Goal: Information Seeking & Learning: Learn about a topic

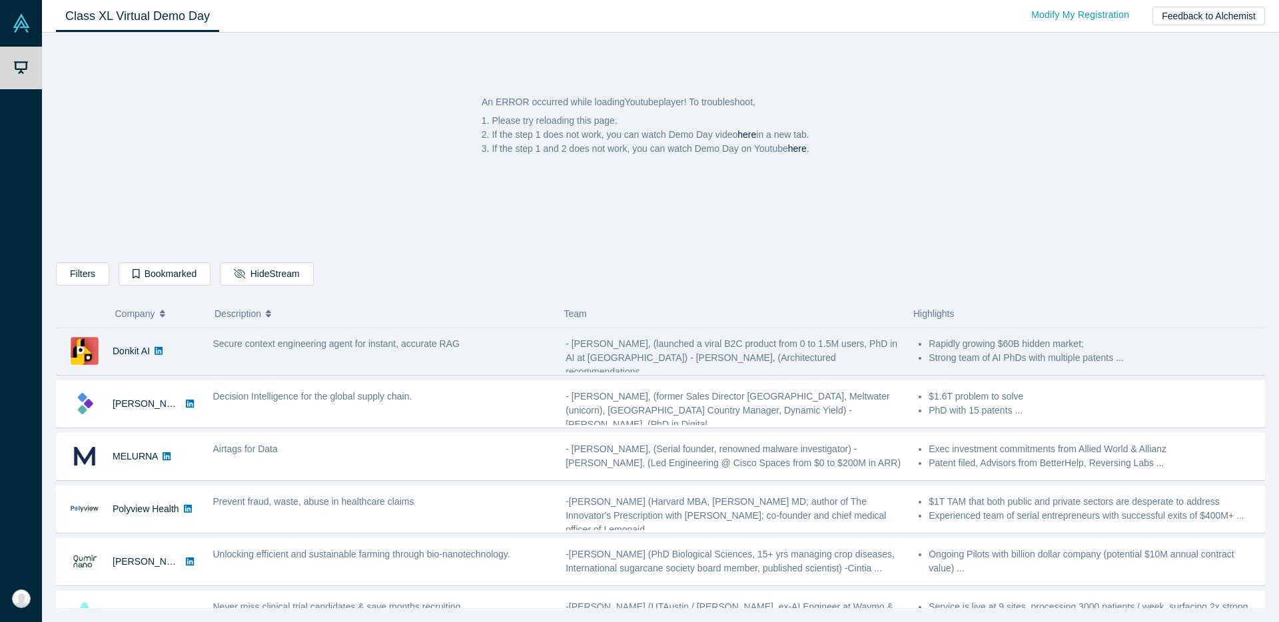
click at [420, 352] on div "Secure context engineering agent for instant, accurate RAG" at bounding box center [382, 351] width 353 height 42
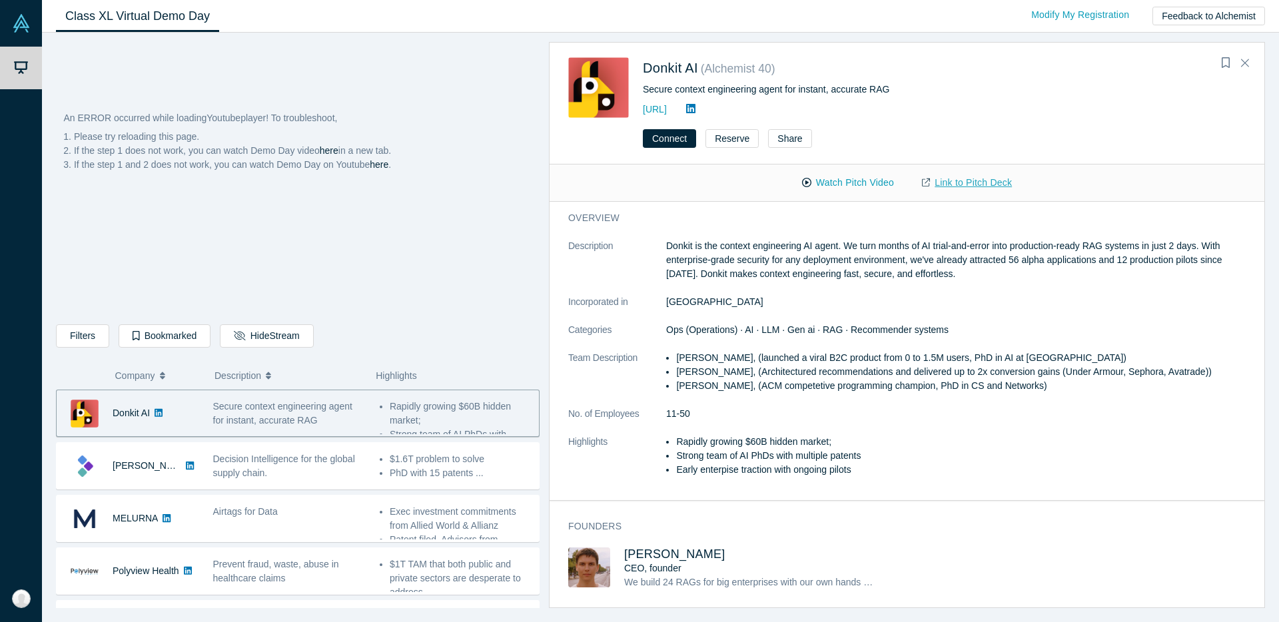
click at [963, 185] on link "Link to Pitch Deck" at bounding box center [967, 182] width 118 height 23
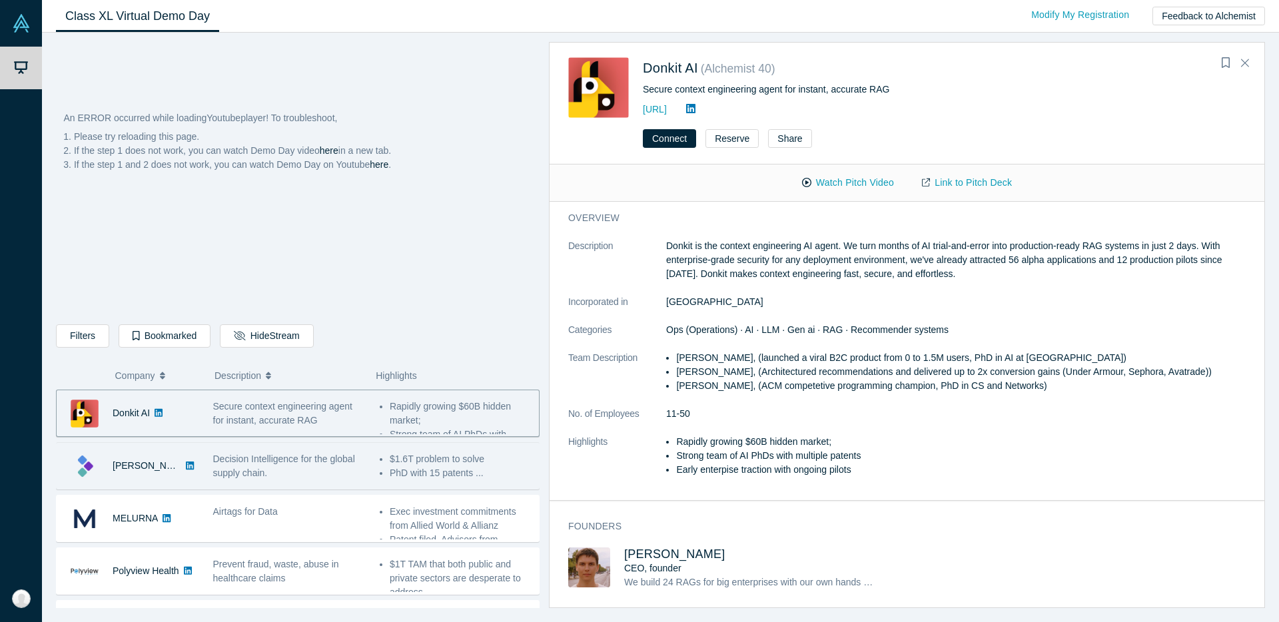
click at [278, 466] on div "Decision Intelligence for the global supply chain." at bounding box center [289, 466] width 153 height 28
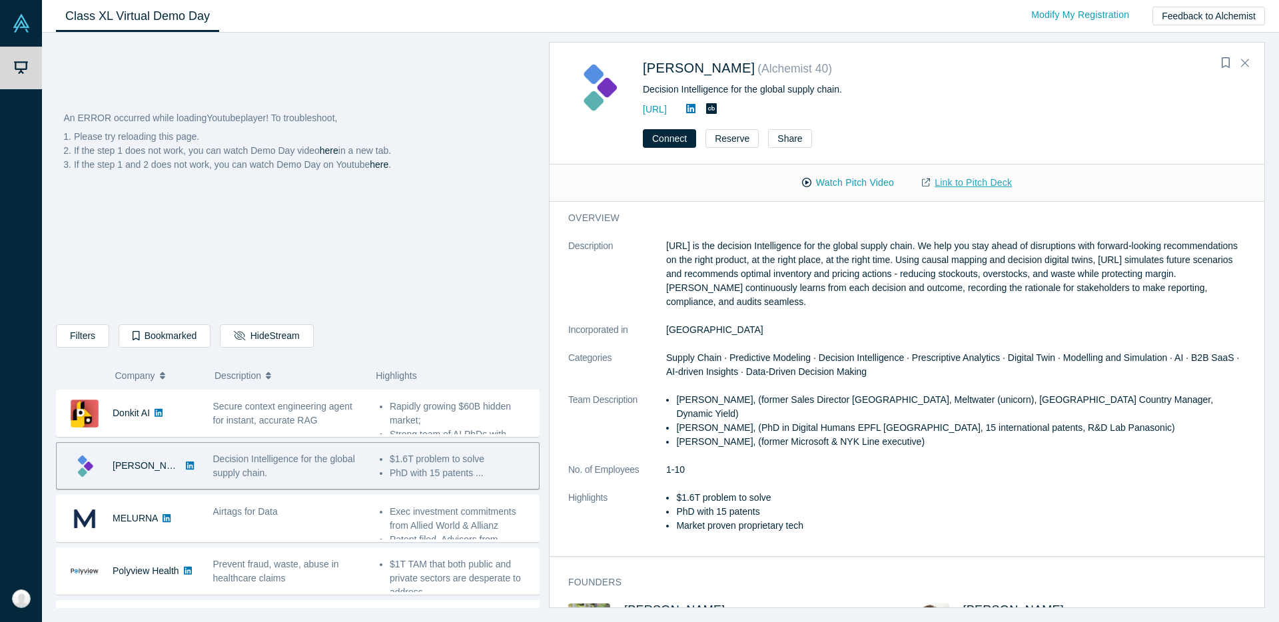
click at [971, 187] on link "Link to Pitch Deck" at bounding box center [967, 182] width 118 height 23
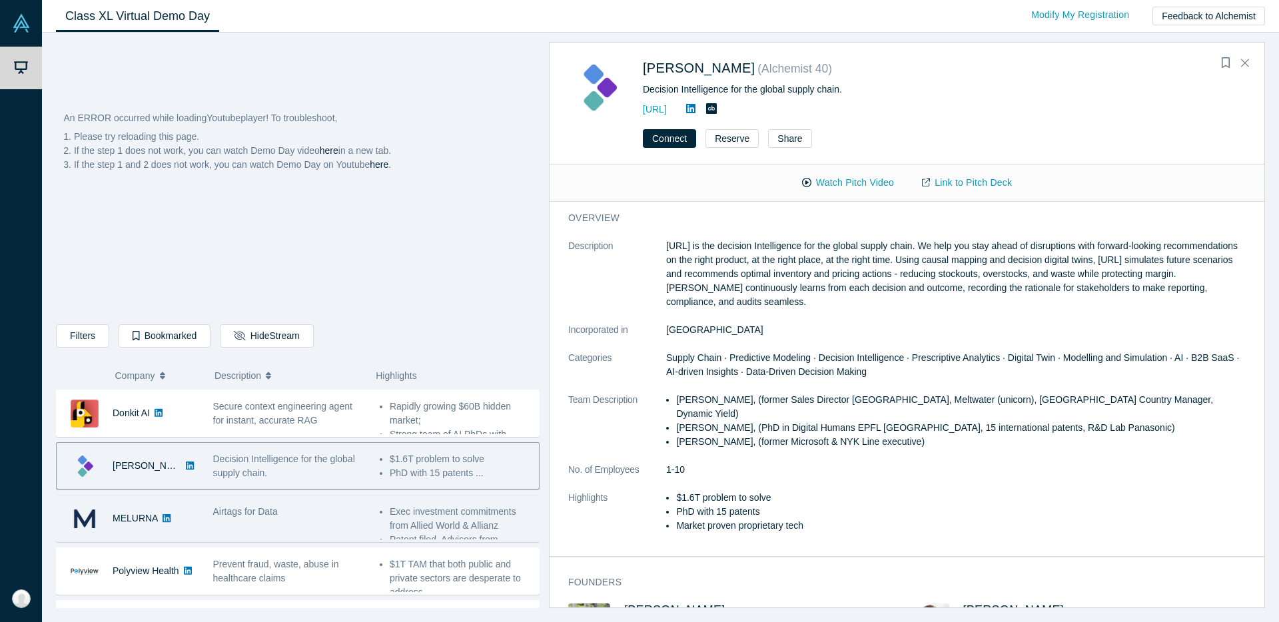
click at [332, 512] on div "Airtags for Data" at bounding box center [289, 512] width 153 height 14
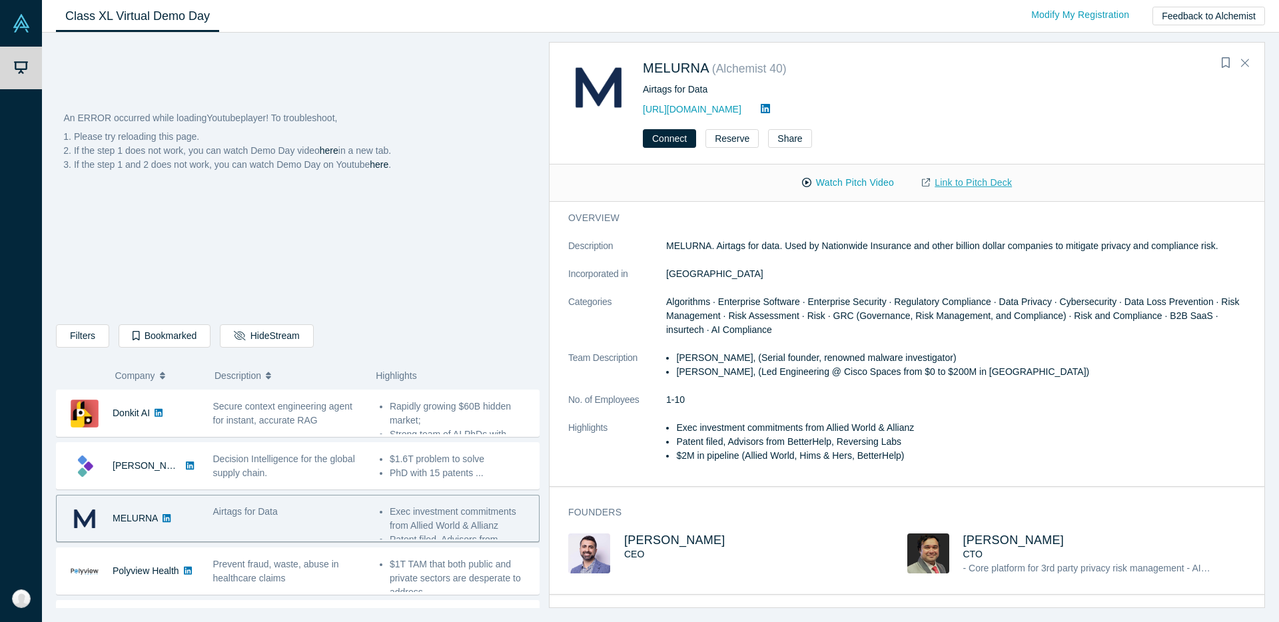
click at [984, 180] on link "Link to Pitch Deck" at bounding box center [967, 182] width 118 height 23
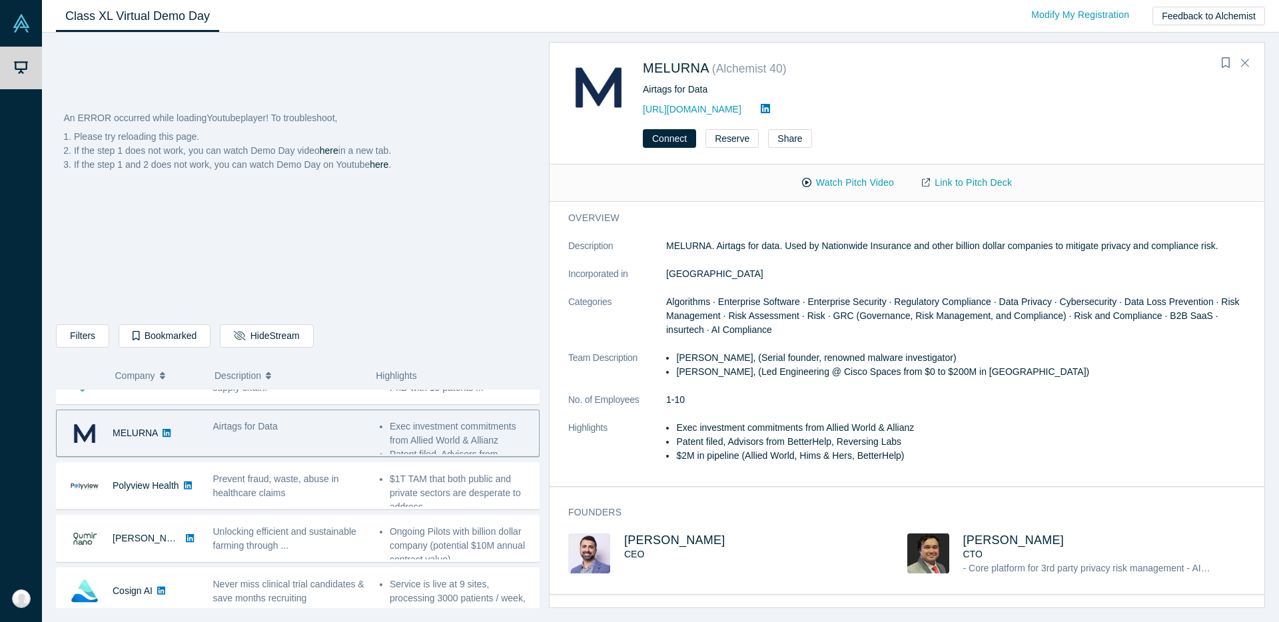
scroll to position [73, 0]
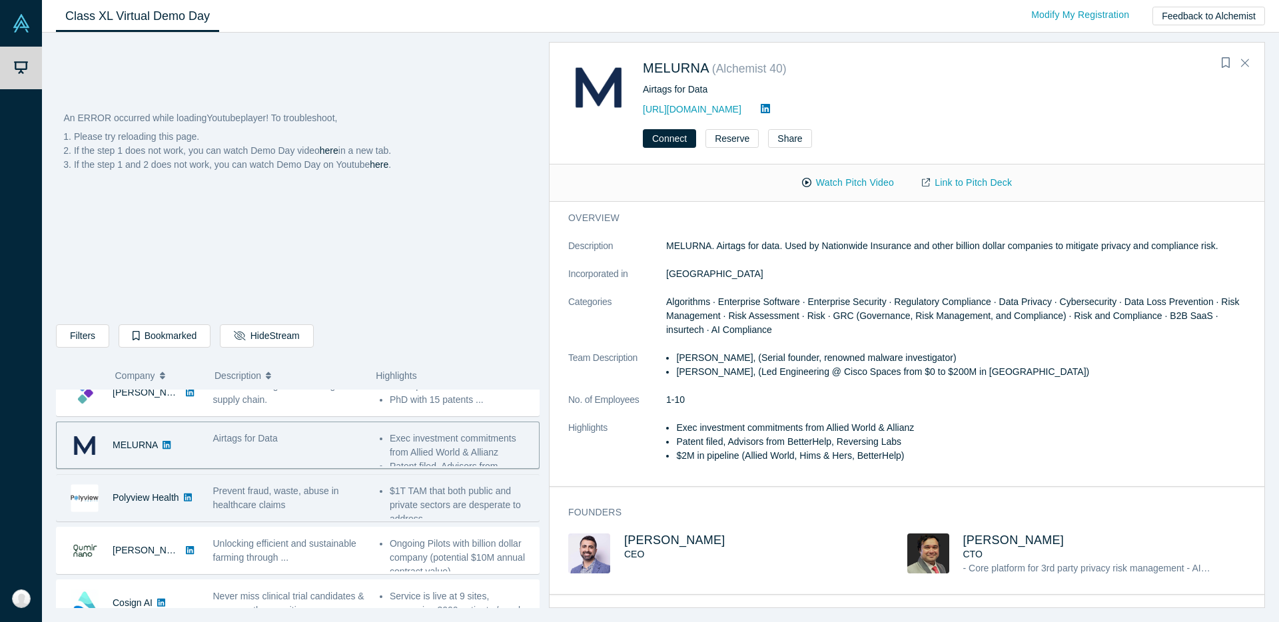
click at [348, 505] on div "Prevent fraud, waste, abuse in healthcare claims" at bounding box center [289, 498] width 153 height 28
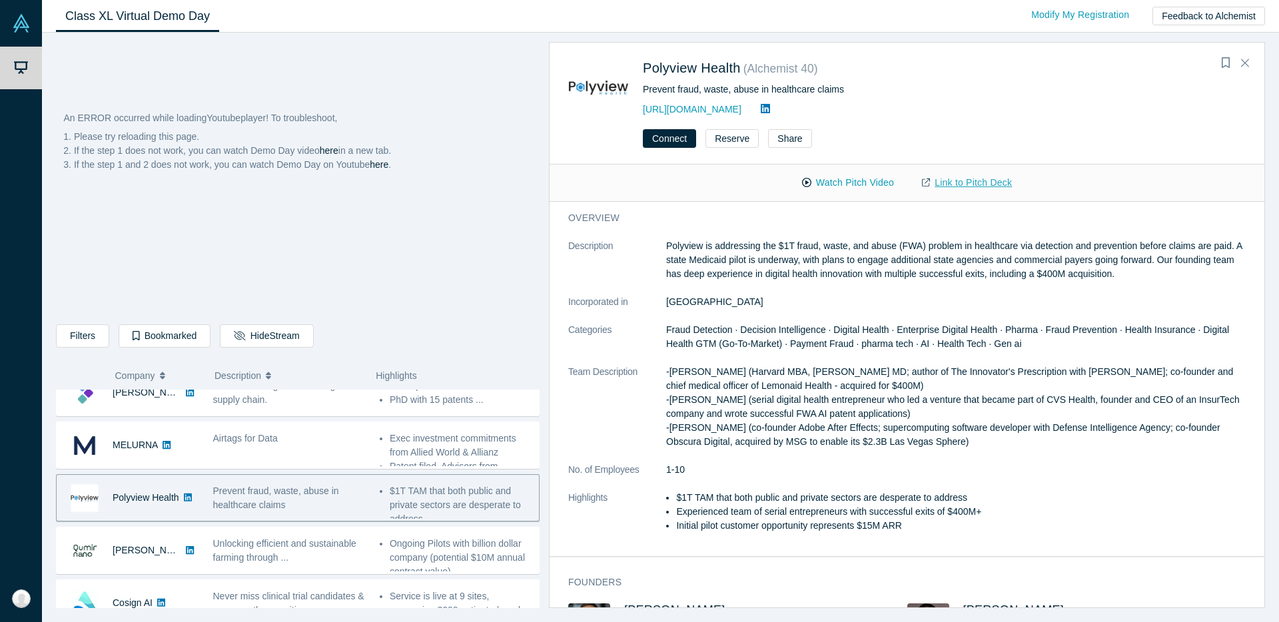
click at [959, 184] on link "Link to Pitch Deck" at bounding box center [967, 182] width 118 height 23
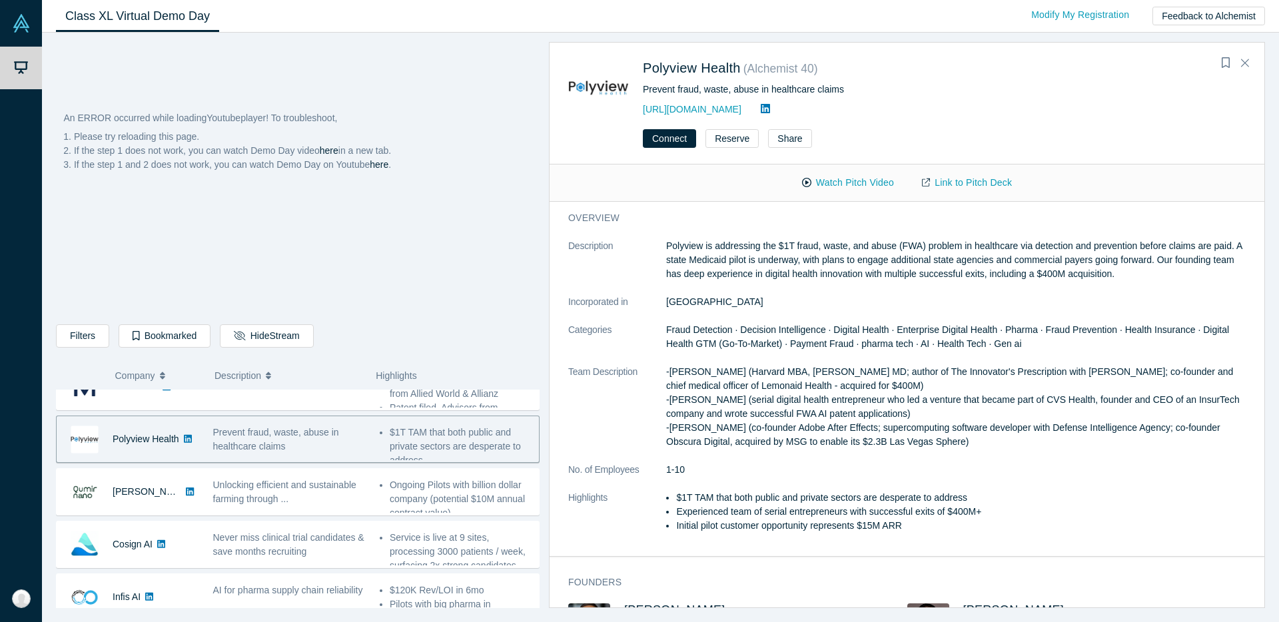
scroll to position [136, 0]
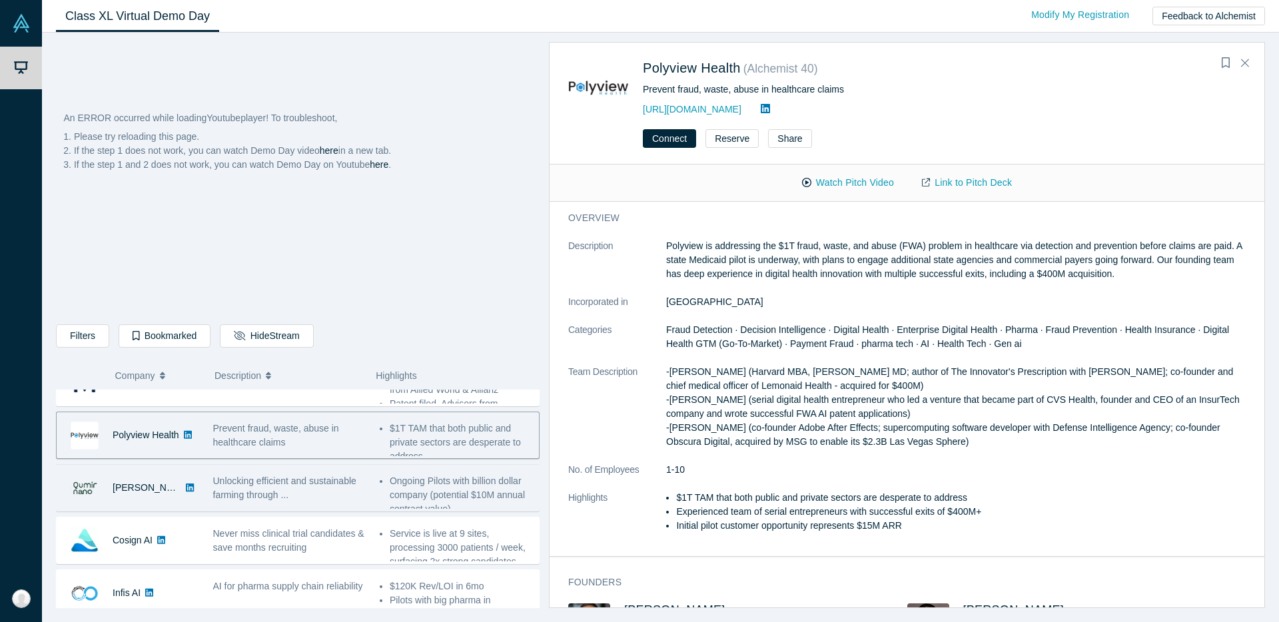
click at [155, 498] on div "[PERSON_NAME]" at bounding box center [147, 488] width 69 height 46
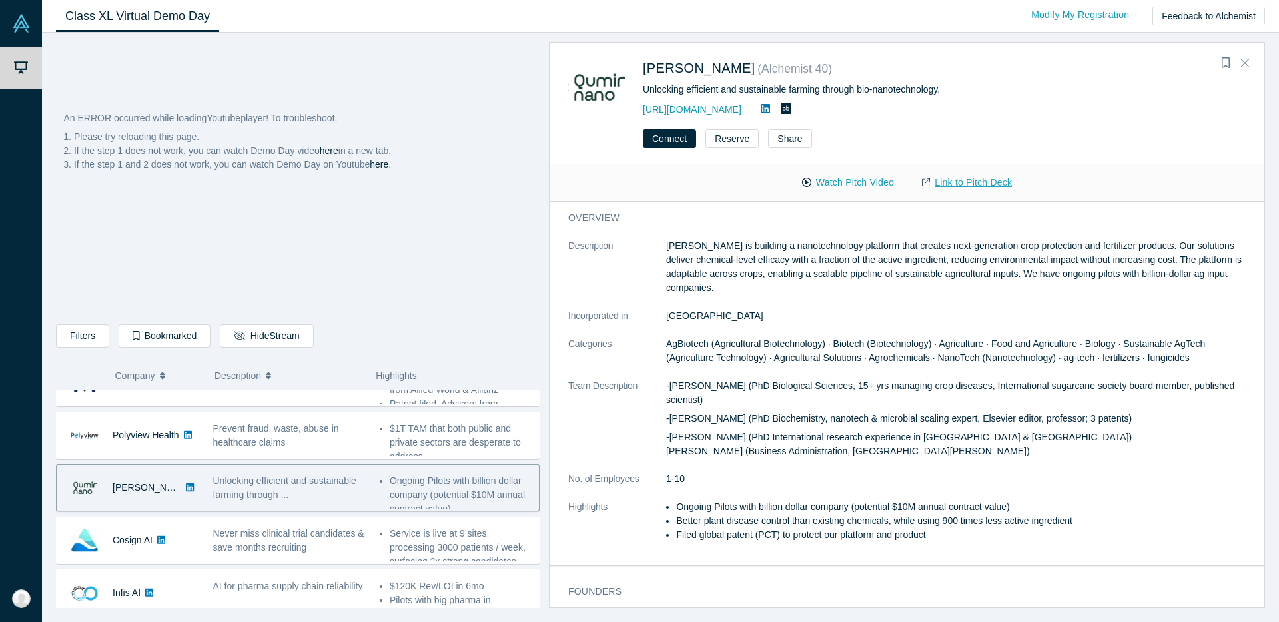
click at [955, 174] on link "Link to Pitch Deck" at bounding box center [967, 182] width 118 height 23
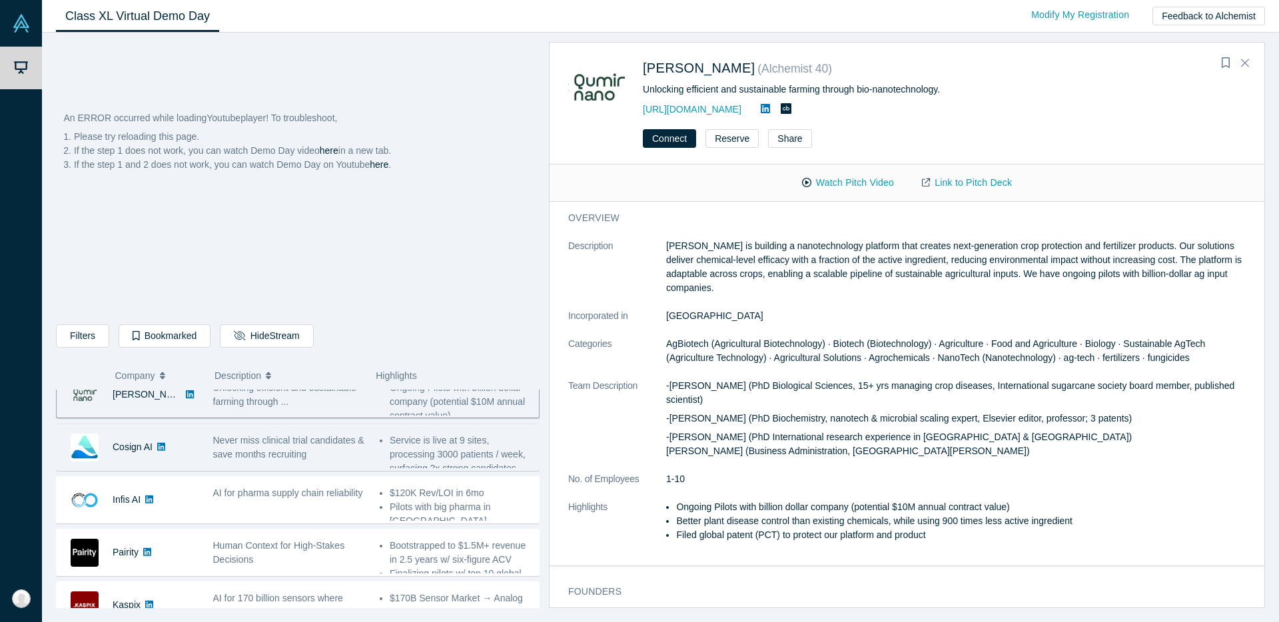
scroll to position [234, 0]
click at [133, 452] on div "Cosign AI" at bounding box center [133, 443] width 40 height 46
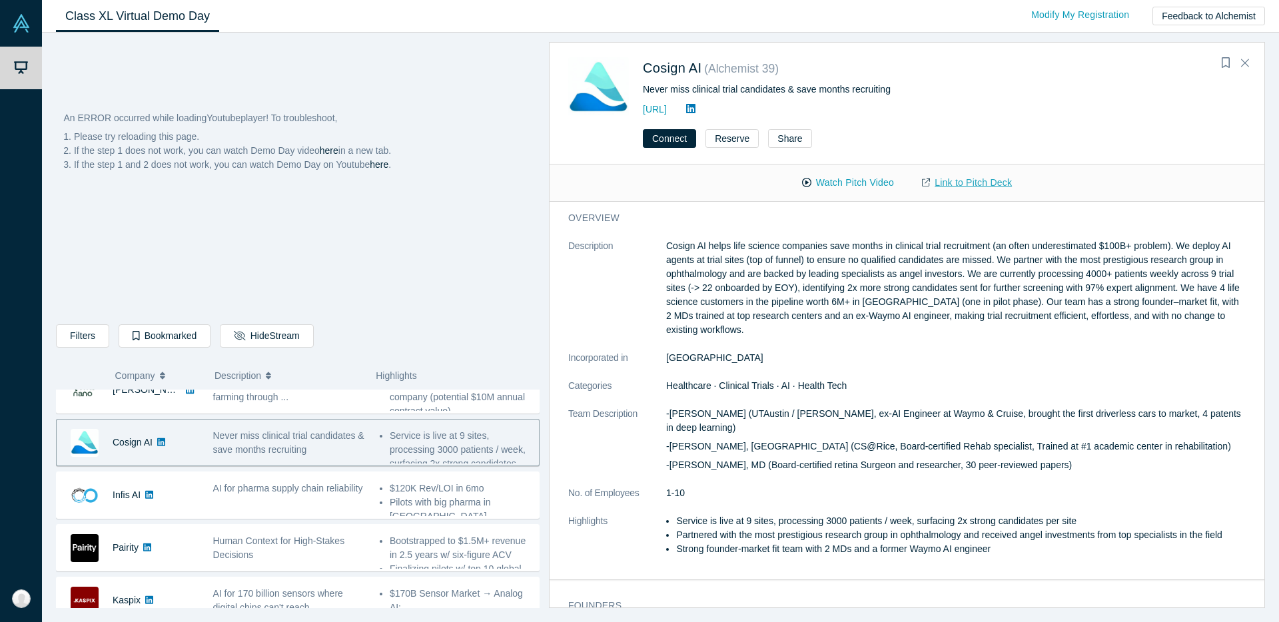
click at [975, 181] on link "Link to Pitch Deck" at bounding box center [967, 182] width 118 height 23
click at [667, 108] on link "[URL]" at bounding box center [655, 109] width 24 height 11
click at [534, 278] on div "An ERROR occurred while loading Youtube player! To troubleshoot, Please try rel…" at bounding box center [298, 246] width 482 height 271
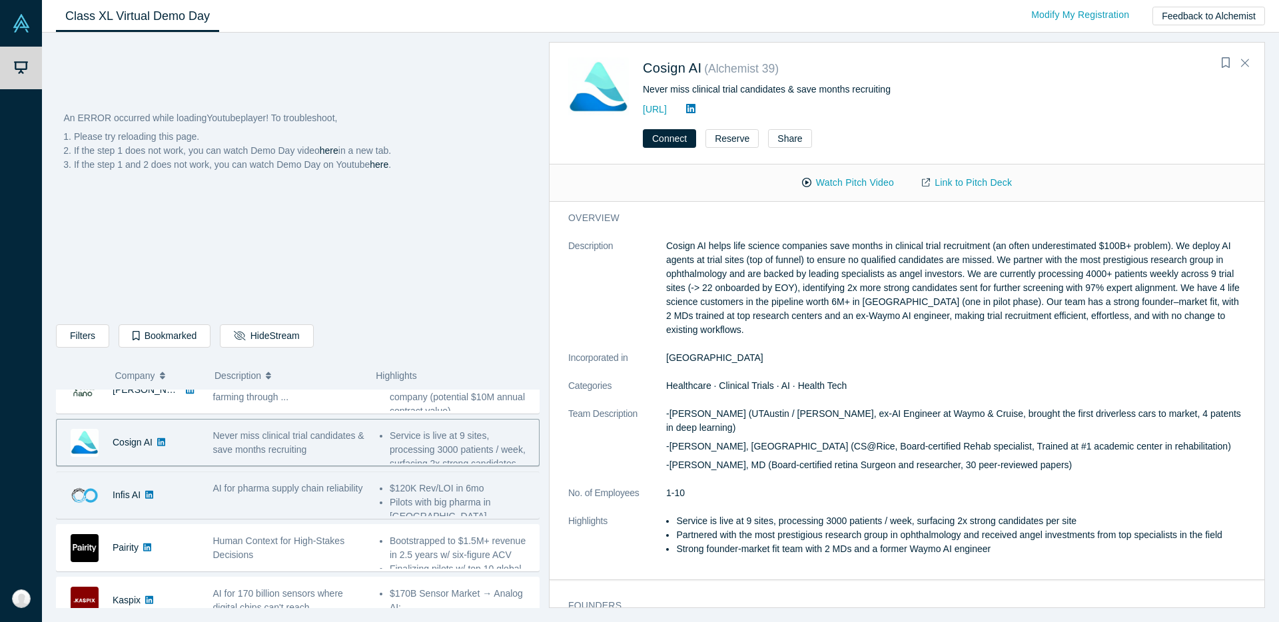
click at [193, 508] on div "Infis AI" at bounding box center [128, 495] width 143 height 46
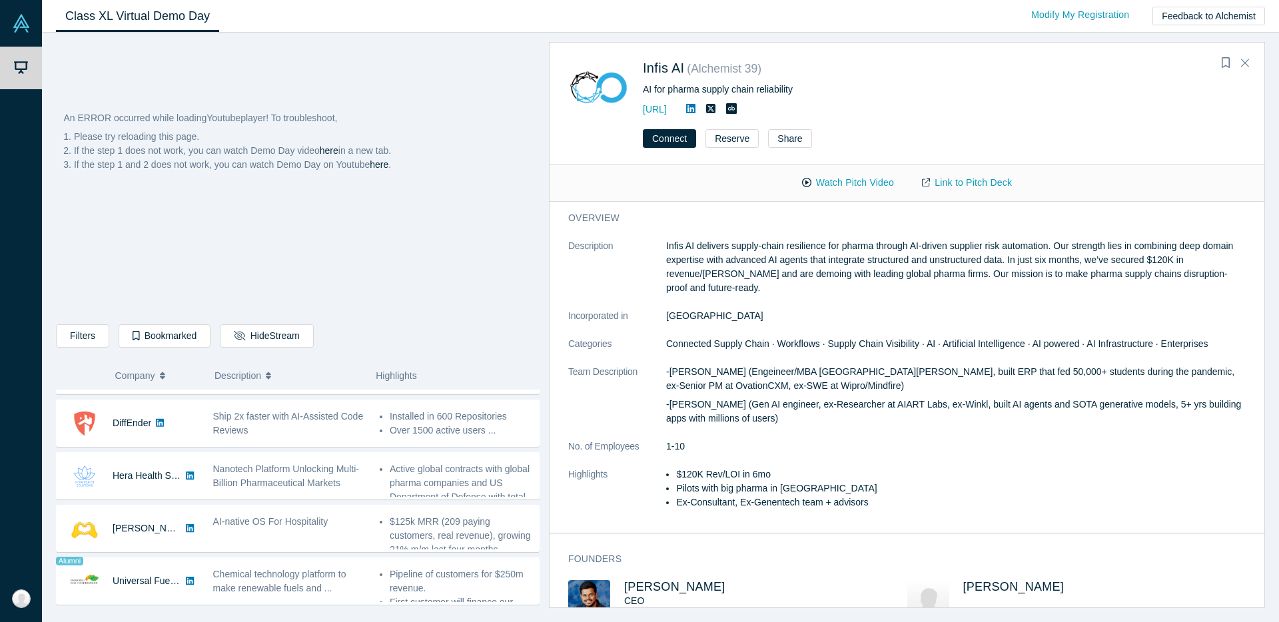
scroll to position [282, 0]
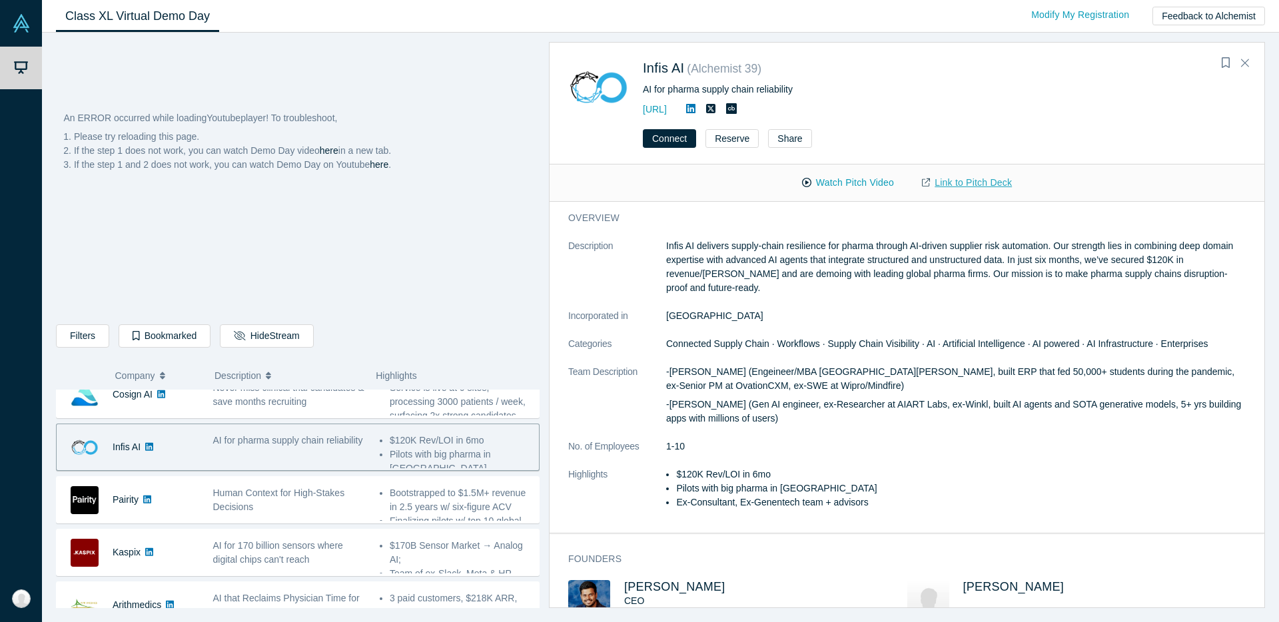
click at [991, 181] on link "Link to Pitch Deck" at bounding box center [967, 182] width 118 height 23
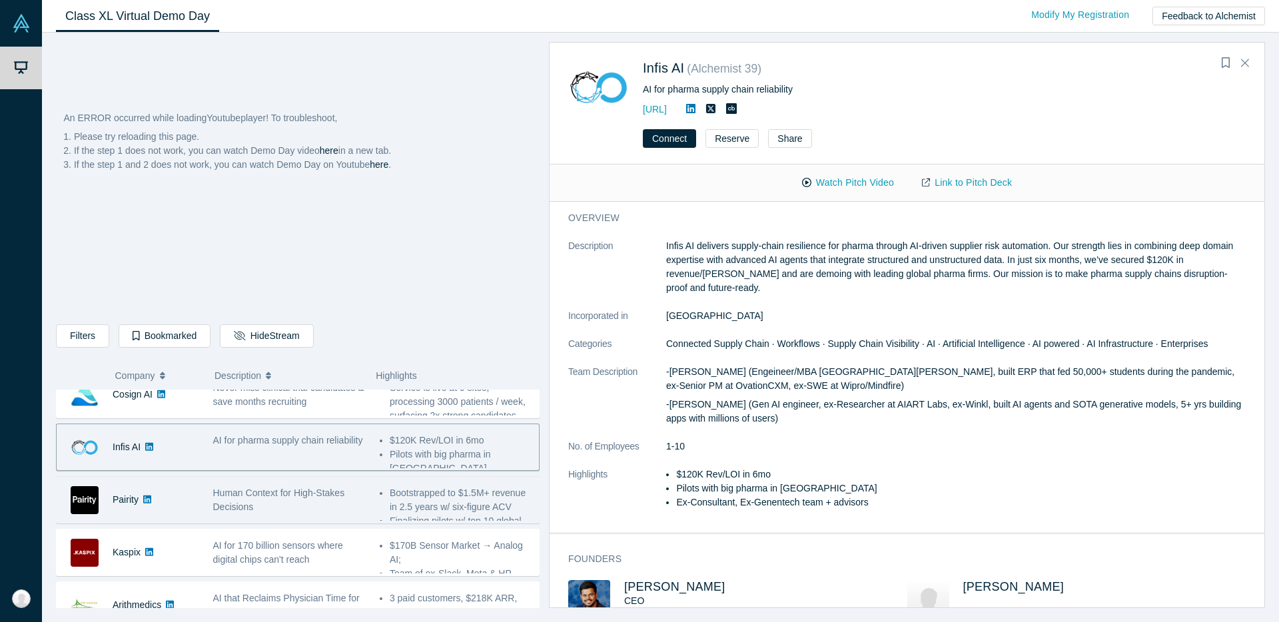
click at [178, 513] on div "Pairity" at bounding box center [128, 500] width 143 height 46
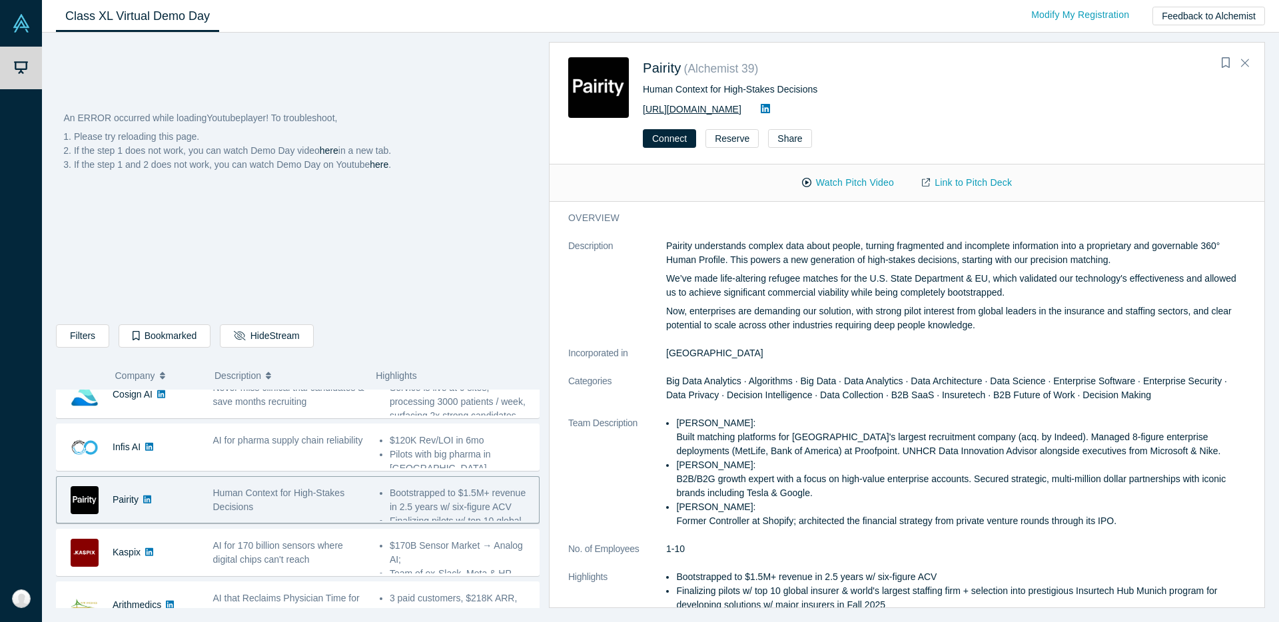
click at [664, 111] on link "[URL][DOMAIN_NAME]" at bounding box center [692, 109] width 99 height 11
click at [955, 175] on link "Link to Pitch Deck" at bounding box center [967, 182] width 118 height 23
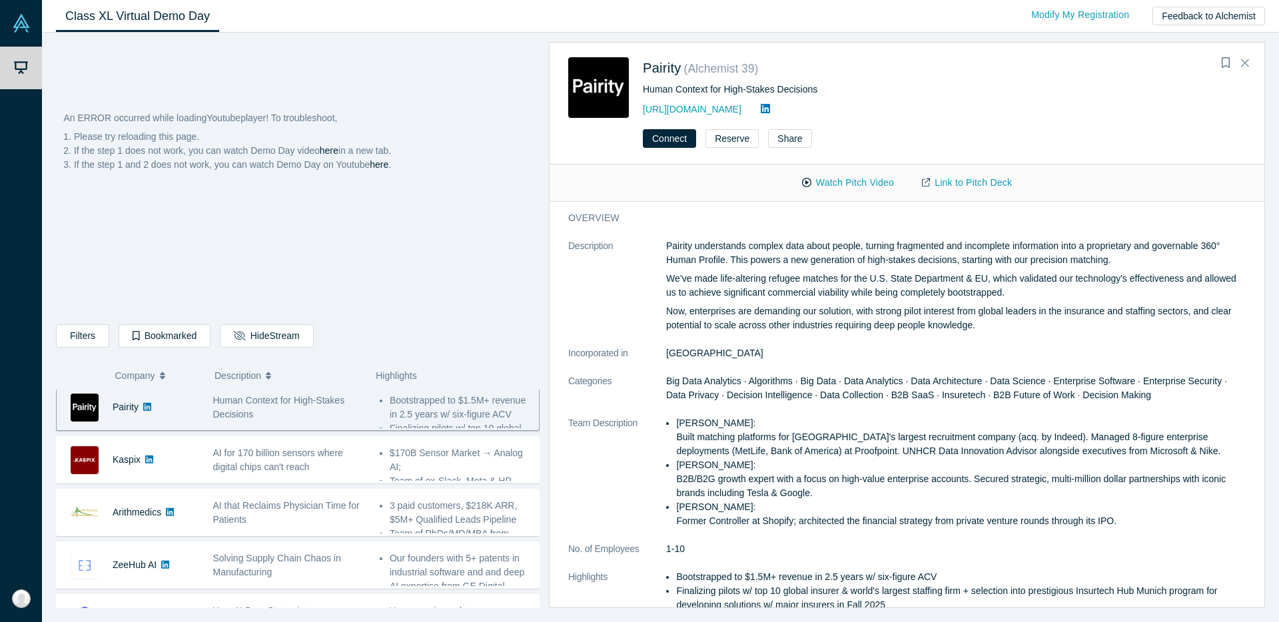
scroll to position [375, 0]
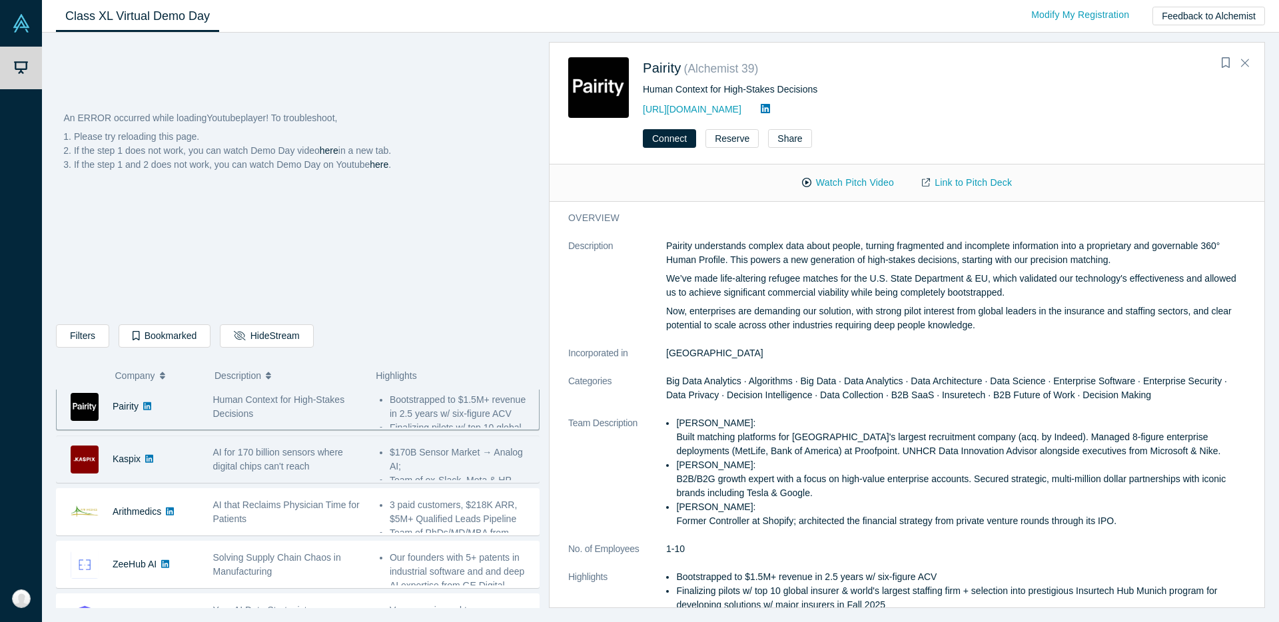
click at [196, 472] on div "Kaspix" at bounding box center [128, 459] width 143 height 46
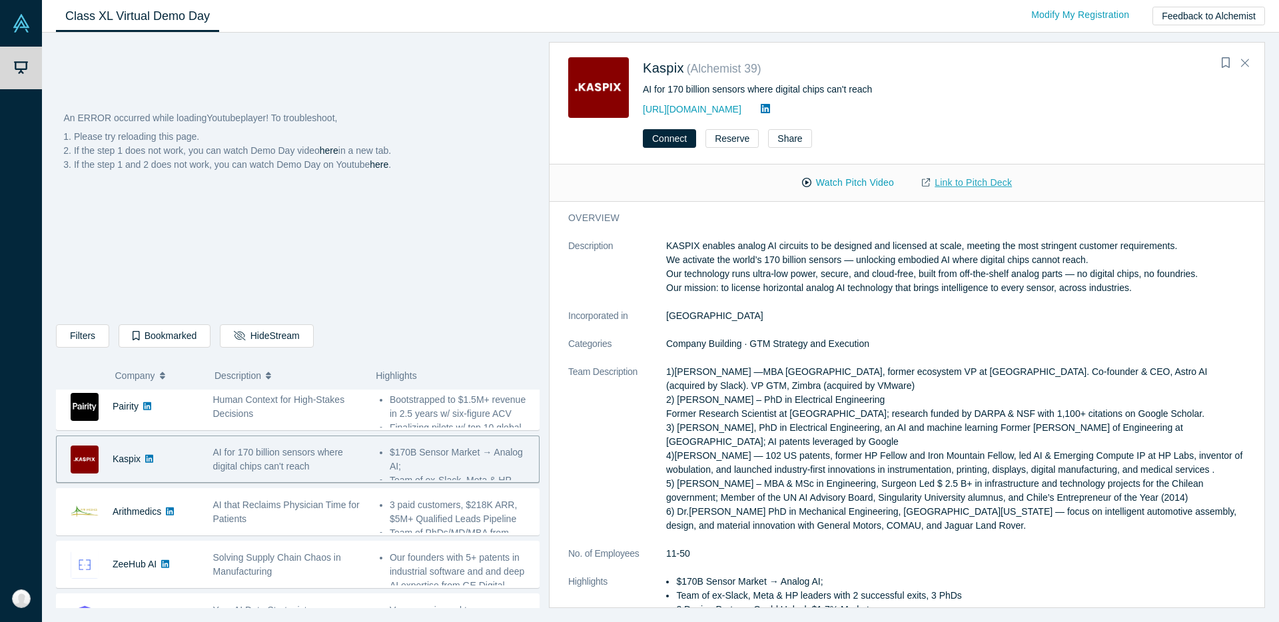
click at [981, 176] on link "Link to Pitch Deck" at bounding box center [967, 182] width 118 height 23
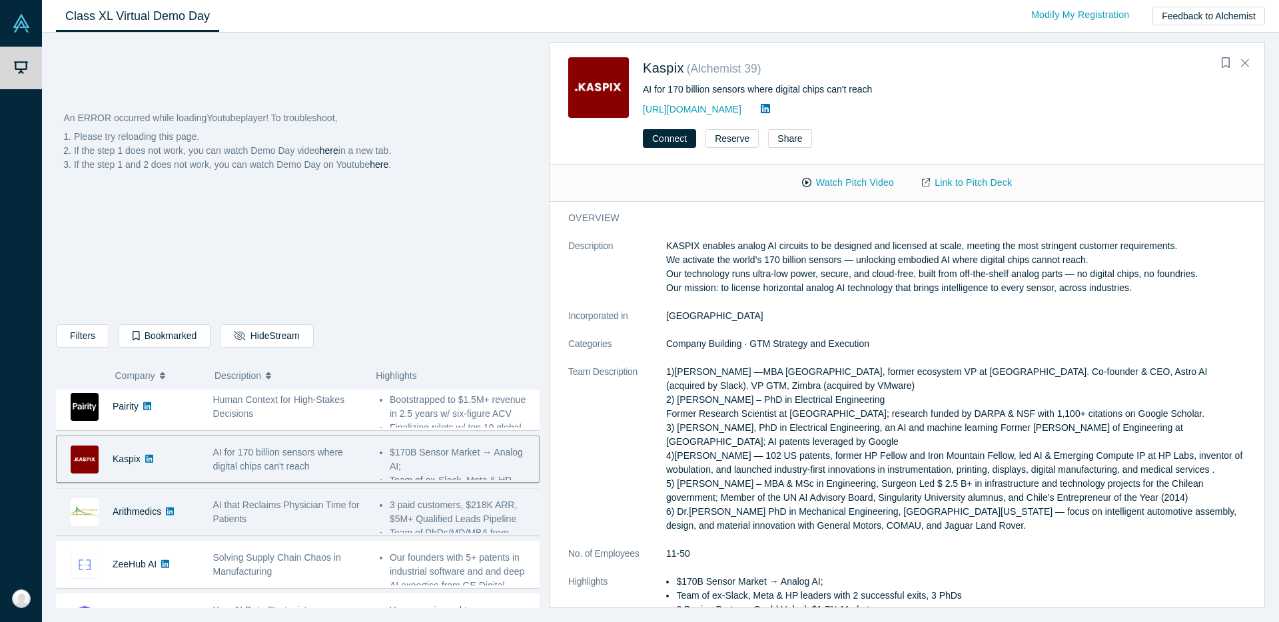
click at [198, 529] on div "Arithmedics" at bounding box center [128, 512] width 143 height 46
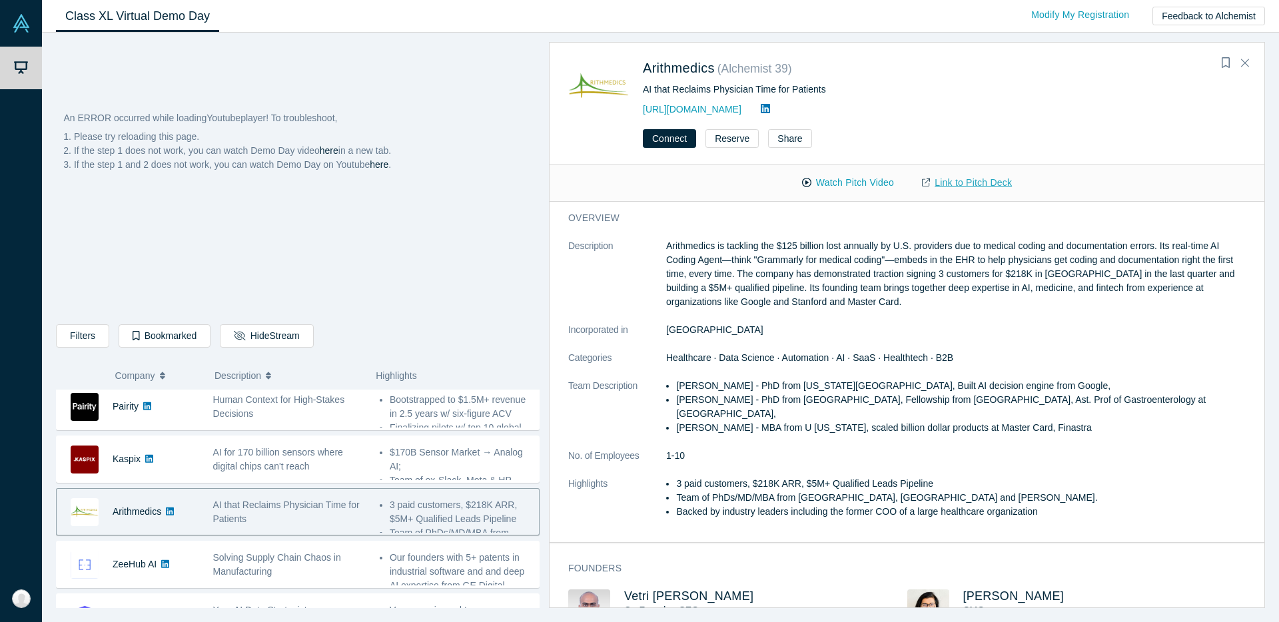
click at [996, 183] on link "Link to Pitch Deck" at bounding box center [967, 182] width 118 height 23
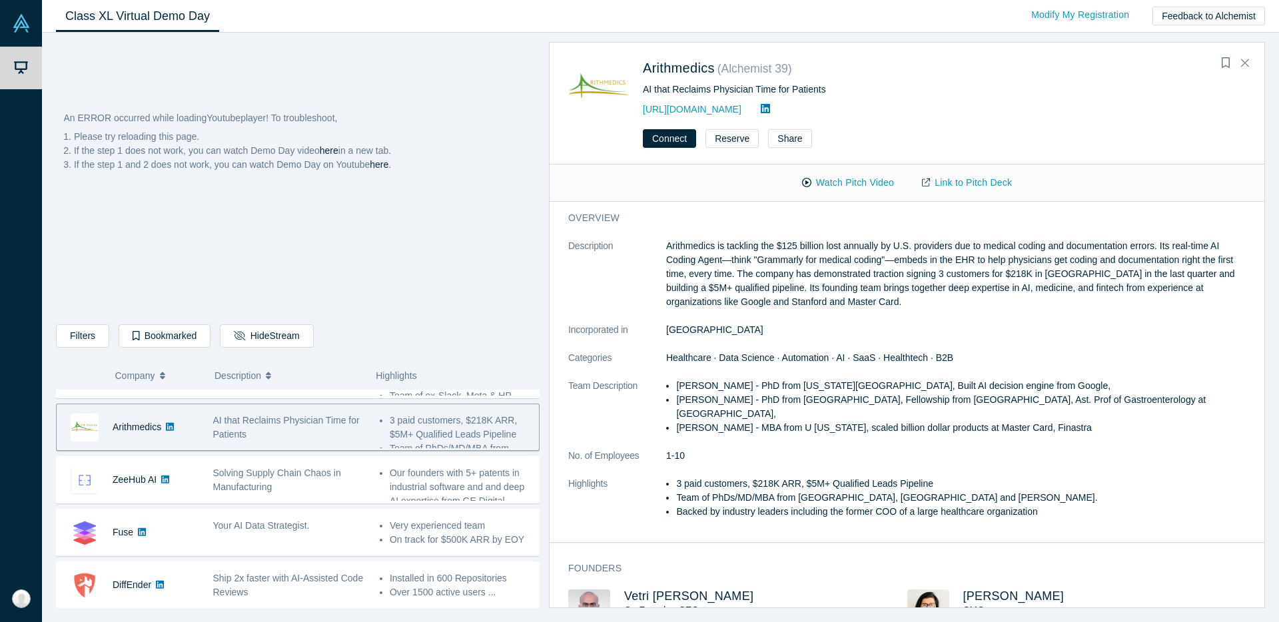
scroll to position [458, 0]
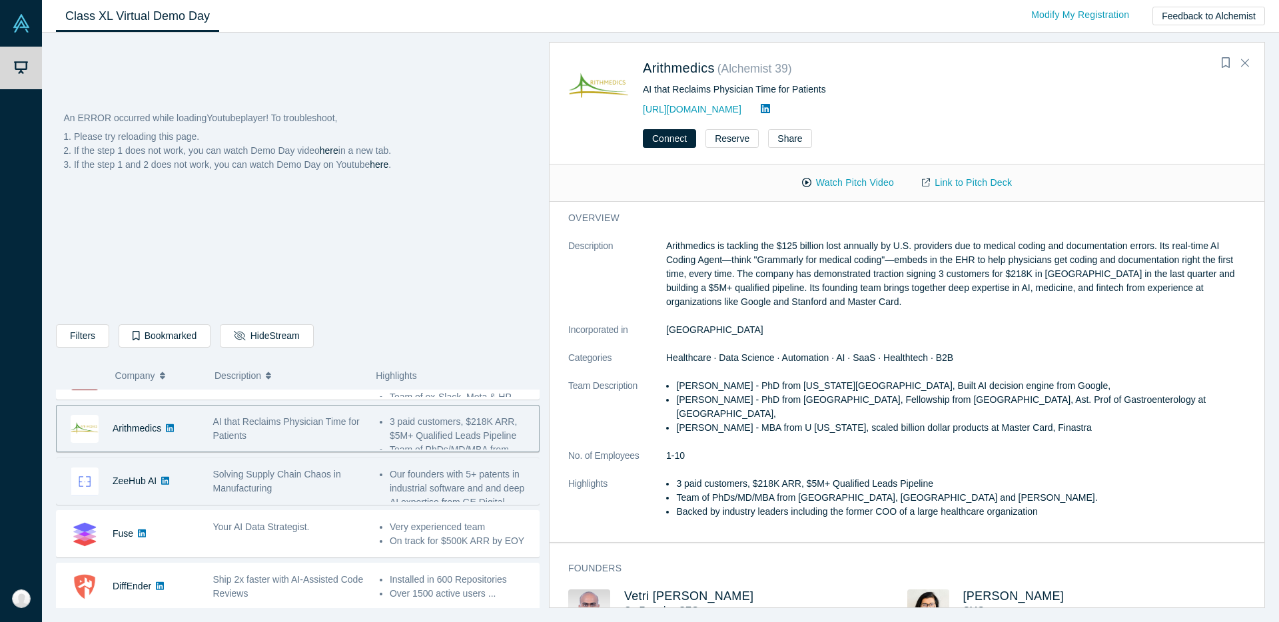
click at [188, 491] on div "ZeeHub AI" at bounding box center [128, 481] width 143 height 46
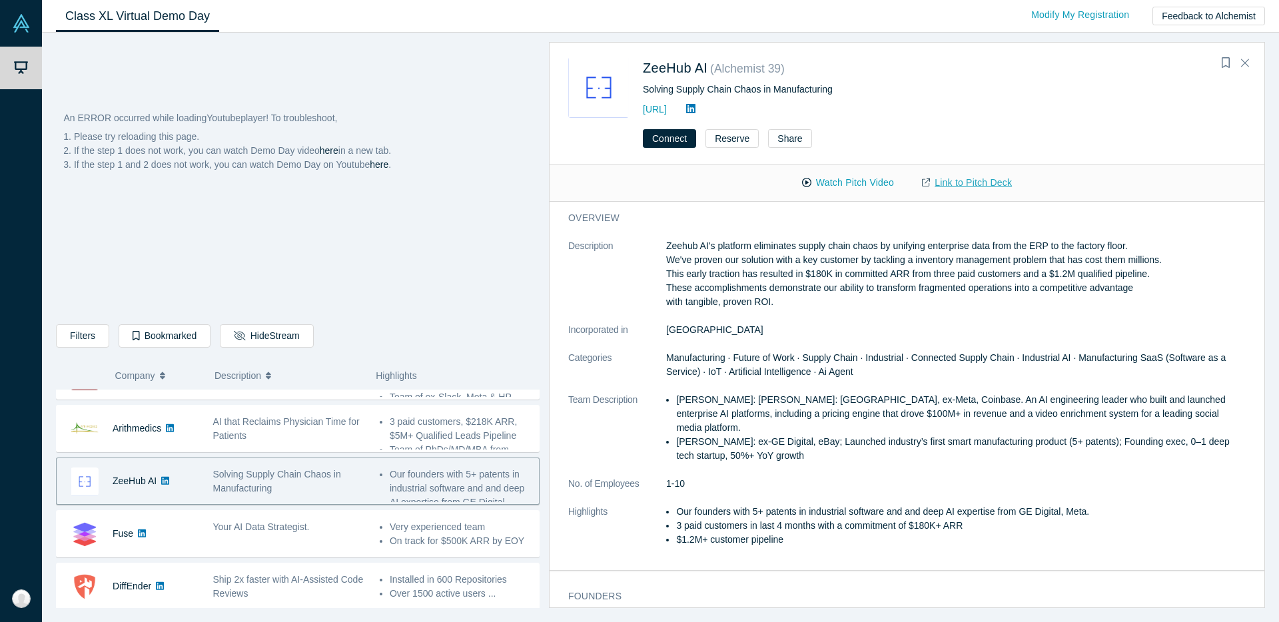
click at [959, 183] on link "Link to Pitch Deck" at bounding box center [967, 182] width 118 height 23
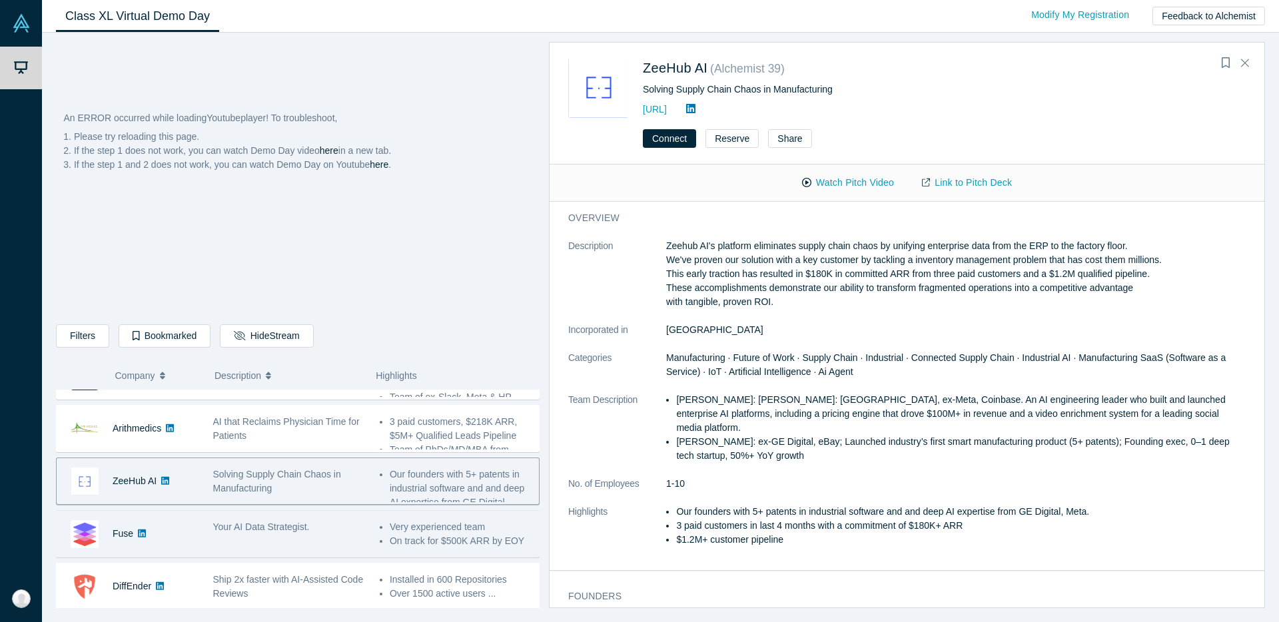
click at [206, 551] on div "Your AI Data Strategist." at bounding box center [289, 534] width 167 height 42
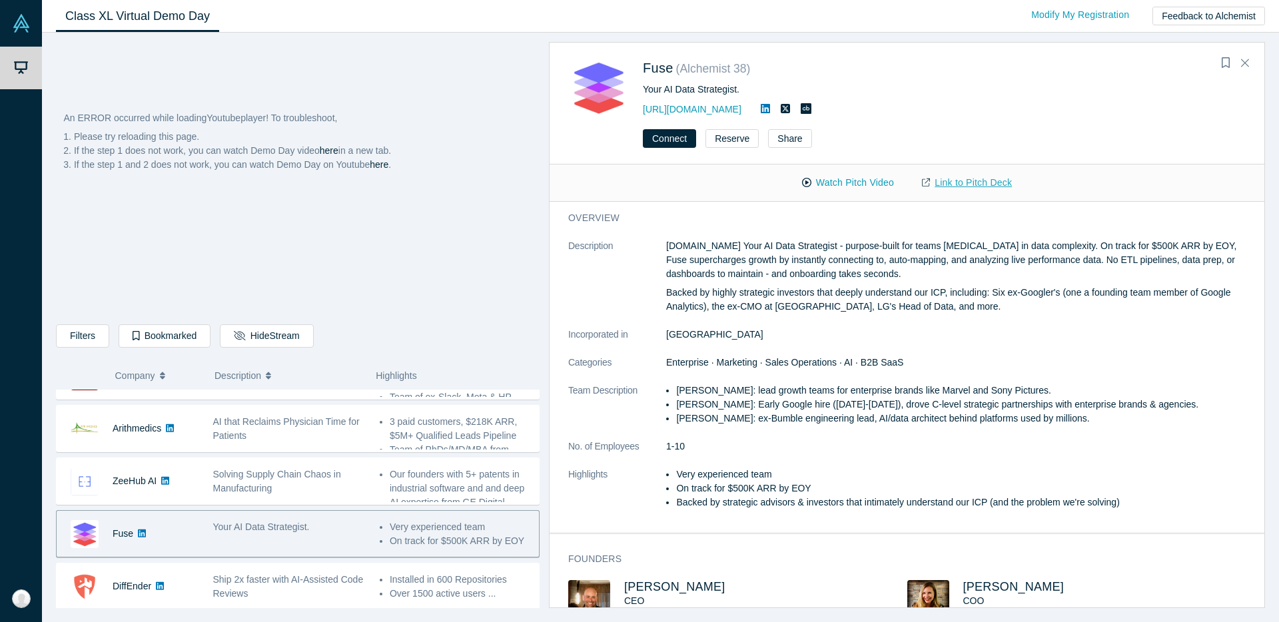
click at [958, 179] on link "Link to Pitch Deck" at bounding box center [967, 182] width 118 height 23
click at [685, 115] on div "[URL][DOMAIN_NAME]" at bounding box center [865, 109] width 444 height 16
click at [681, 114] on link "[URL][DOMAIN_NAME]" at bounding box center [692, 109] width 99 height 11
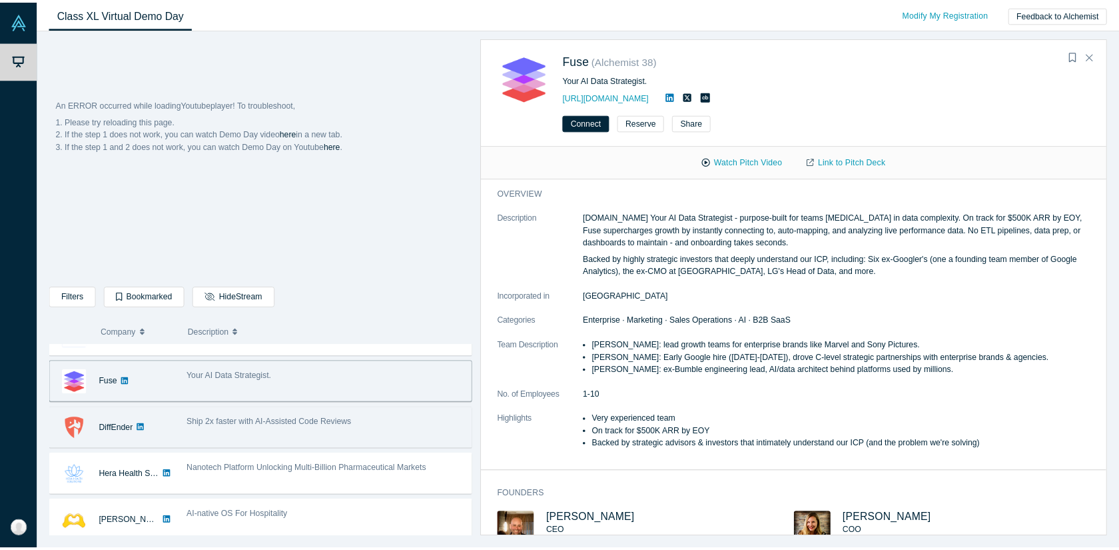
scroll to position [560, 0]
